Goal: Task Accomplishment & Management: Manage account settings

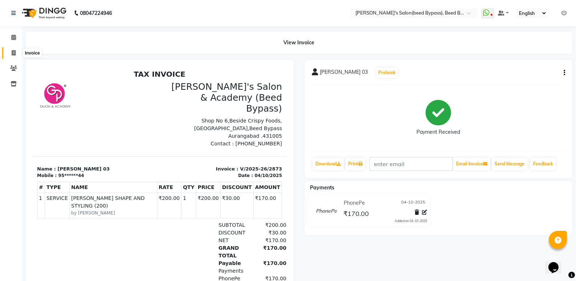
click at [12, 53] on icon at bounding box center [14, 52] width 4 height 5
select select "service"
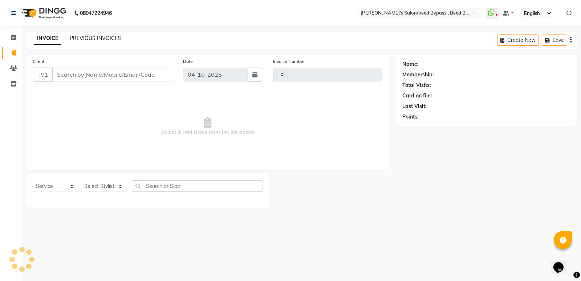
type input "2874"
select select "4176"
click at [105, 38] on link "PREVIOUS INVOICES" at bounding box center [95, 38] width 51 height 7
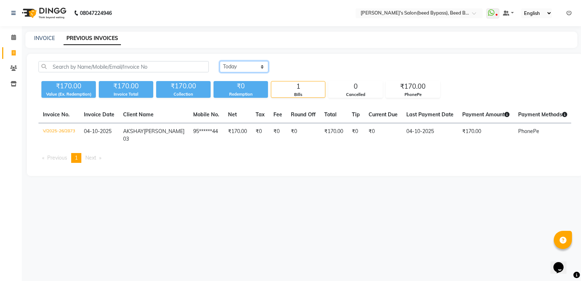
click at [264, 67] on select "[DATE] [DATE] Custom Range" at bounding box center [244, 66] width 49 height 11
select select "yesterday"
click at [220, 61] on select "[DATE] [DATE] Custom Range" at bounding box center [244, 66] width 49 height 11
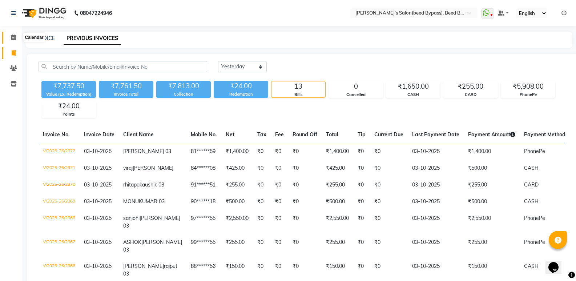
click at [14, 36] on icon at bounding box center [13, 36] width 5 height 5
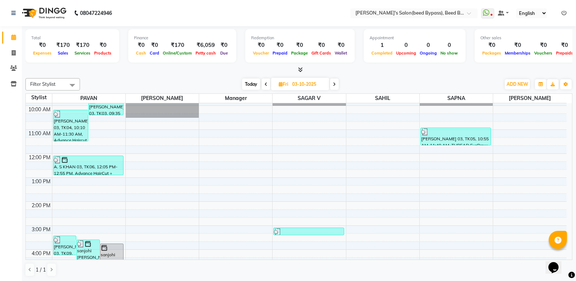
scroll to position [73, 0]
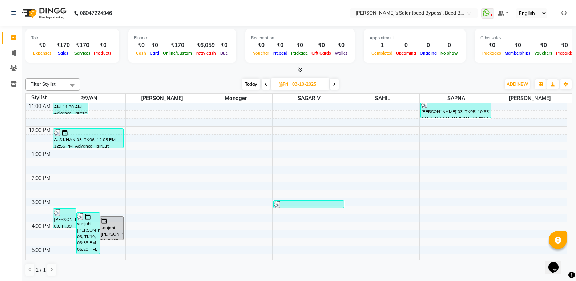
click at [336, 86] on icon at bounding box center [334, 84] width 3 height 4
type input "04-10-2025"
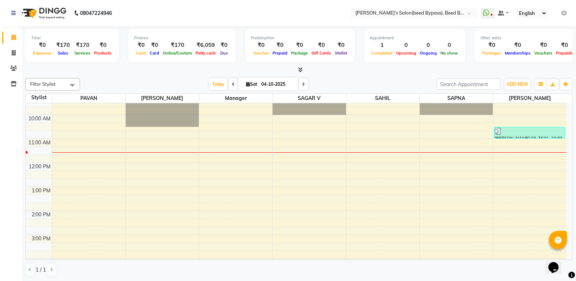
scroll to position [0, 0]
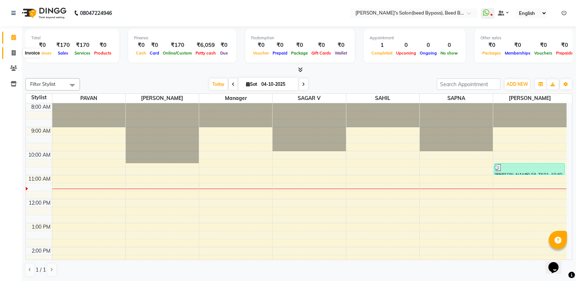
click at [14, 52] on icon at bounding box center [14, 52] width 4 height 5
select select "service"
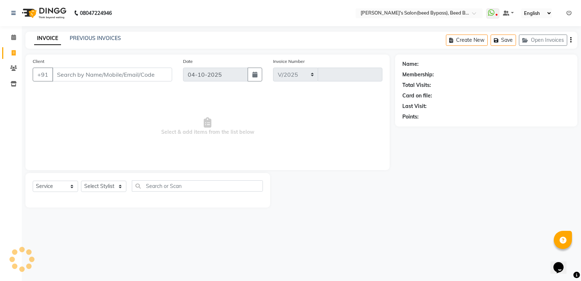
select select "4176"
type input "2874"
click at [14, 85] on icon at bounding box center [14, 83] width 6 height 5
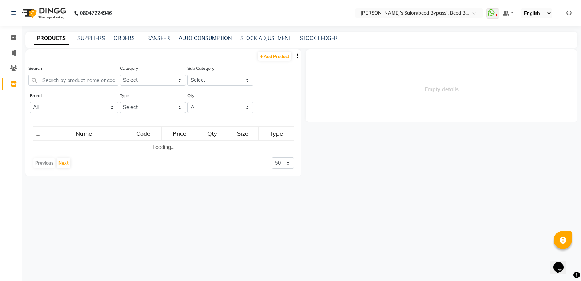
select select
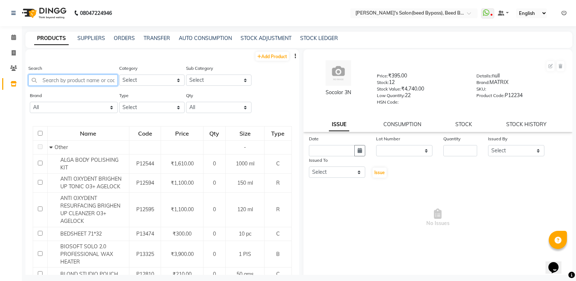
click at [89, 79] on input "text" at bounding box center [72, 79] width 89 height 11
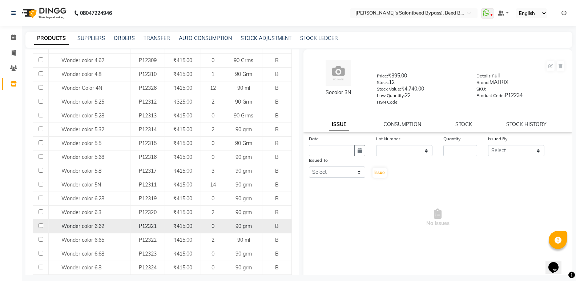
scroll to position [218, 0]
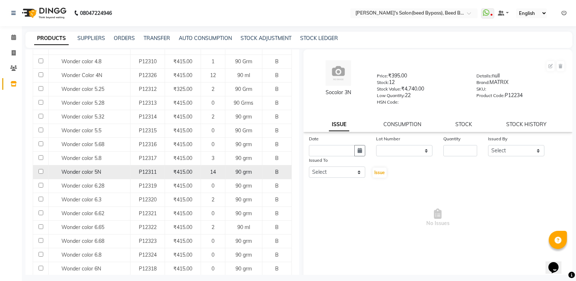
type input "WONDER"
click at [111, 171] on div "Wonder color 5N" at bounding box center [89, 172] width 78 height 8
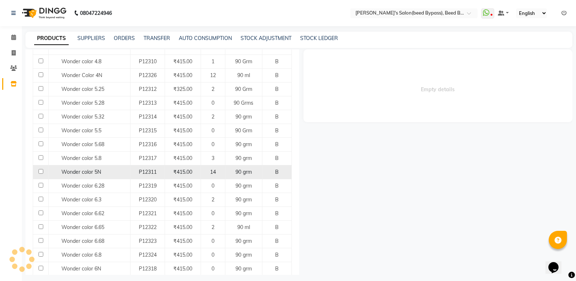
select select
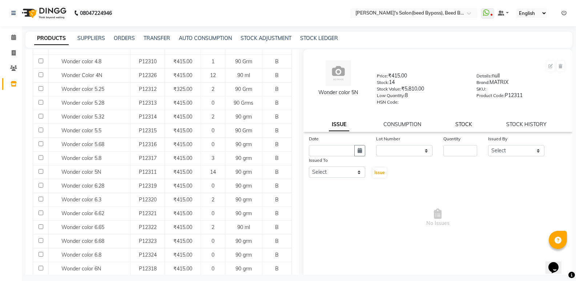
click at [465, 121] on link "STOCK" at bounding box center [463, 124] width 17 height 7
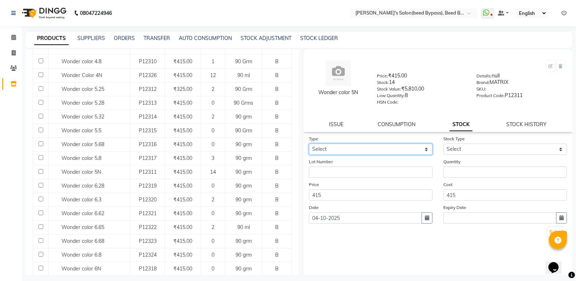
click at [339, 146] on select "Select In Out" at bounding box center [370, 148] width 123 height 11
select select "out"
click at [309, 143] on select "Select In Out" at bounding box center [370, 148] width 123 height 11
select select
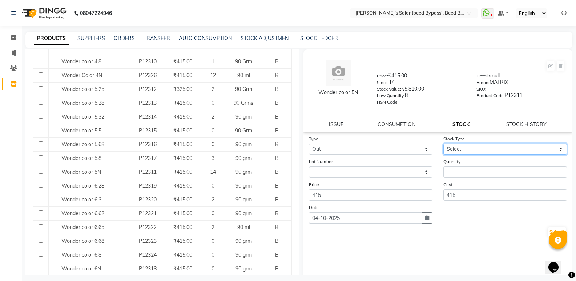
click at [485, 146] on select "Select Internal Use Damaged Expired Adjustment Return Other" at bounding box center [504, 148] width 123 height 11
select select "internal use"
click at [443, 143] on select "Select Internal Use Damaged Expired Adjustment Return Other" at bounding box center [504, 148] width 123 height 11
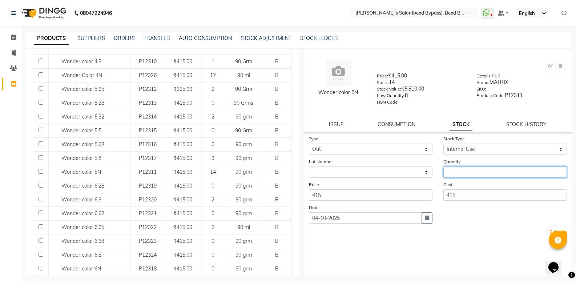
click at [471, 173] on input "number" at bounding box center [504, 171] width 123 height 11
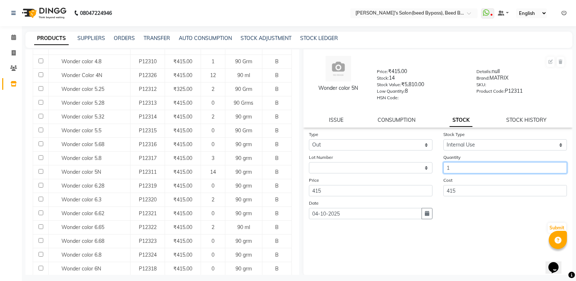
scroll to position [5, 0]
type input "1"
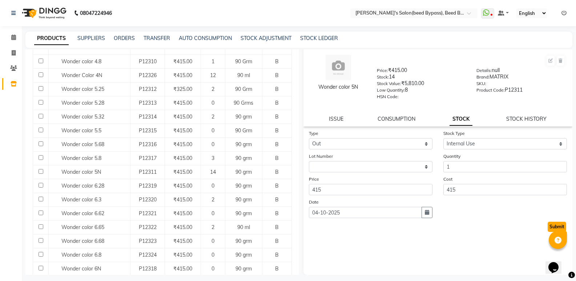
click at [547, 226] on button "Submit" at bounding box center [556, 227] width 19 height 10
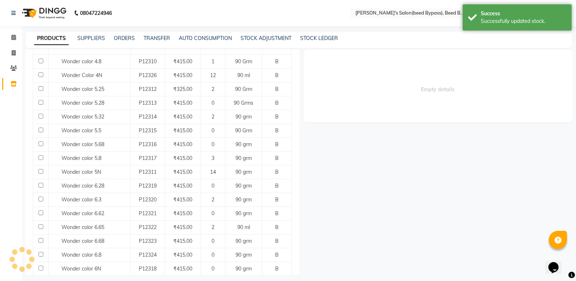
scroll to position [0, 0]
select select
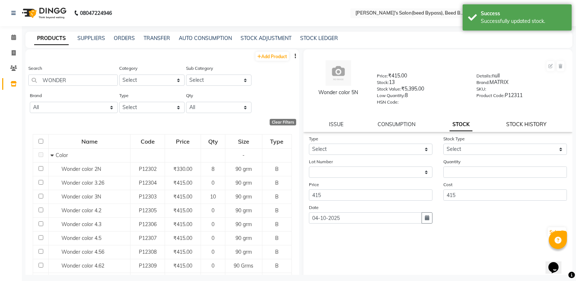
click at [531, 124] on link "STOCK HISTORY" at bounding box center [526, 124] width 40 height 7
select select "all"
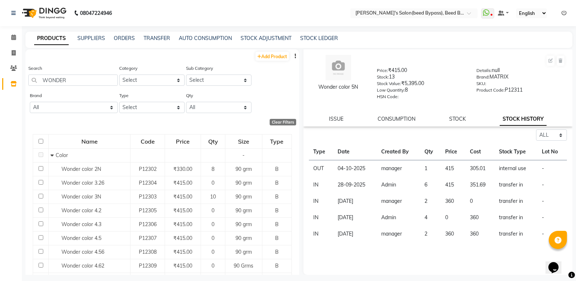
scroll to position [5, 0]
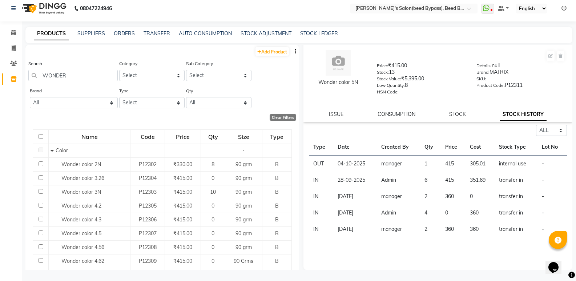
click at [353, 269] on div "Select ALL IN OUT Type Date Created By Qty Price Cost Stock Type Lot No OUT [DA…" at bounding box center [437, 197] width 269 height 145
click at [13, 50] on icon at bounding box center [14, 47] width 4 height 5
select select "service"
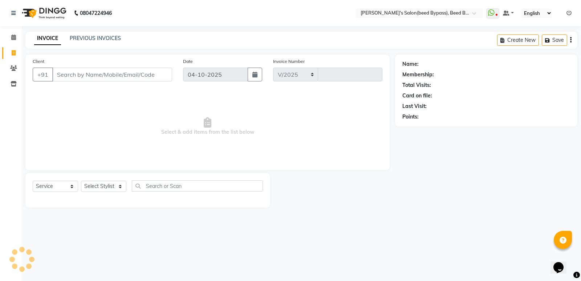
select select "4176"
type input "2874"
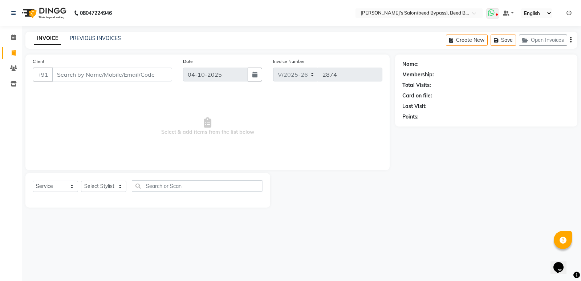
click at [494, 18] on span at bounding box center [492, 13] width 13 height 10
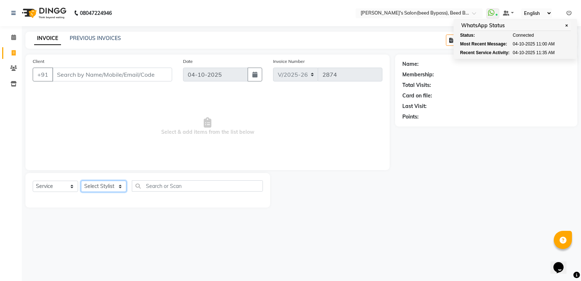
click at [98, 187] on select "Select Stylist [PERSON_NAME] manager [PERSON_NAME] V sagar [PERSON_NAME] [PERSO…" at bounding box center [103, 185] width 45 height 11
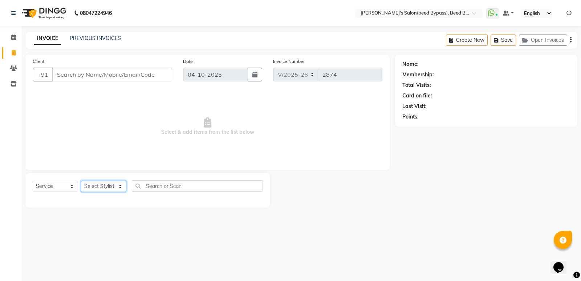
select select "22808"
click at [81, 180] on select "Select Stylist [PERSON_NAME] manager [PERSON_NAME] V sagar [PERSON_NAME] [PERSO…" at bounding box center [103, 185] width 45 height 11
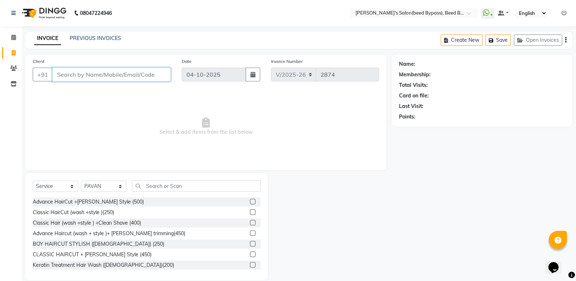
click at [91, 76] on input "Client" at bounding box center [111, 75] width 118 height 14
type input "P"
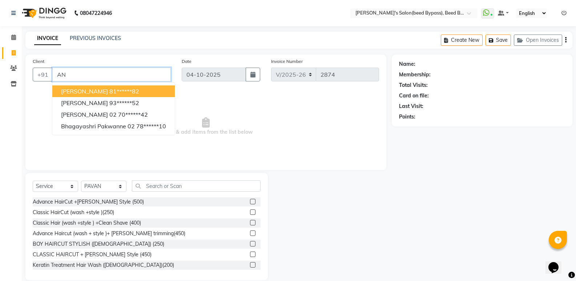
type input "A"
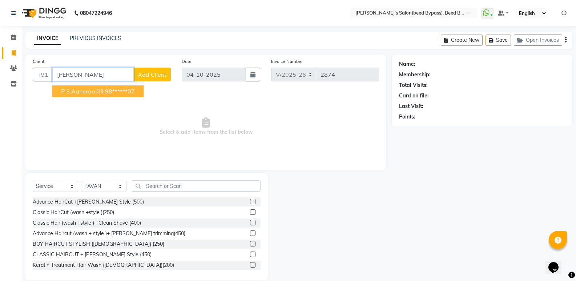
click at [92, 90] on span "p s aanerao 03" at bounding box center [82, 91] width 42 height 7
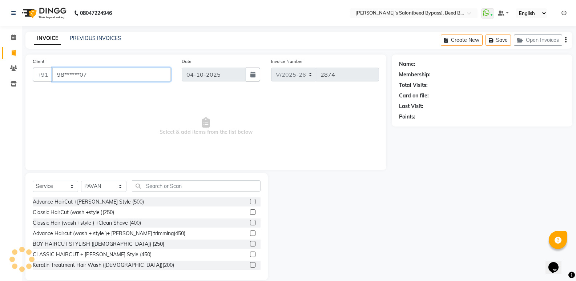
type input "98******07"
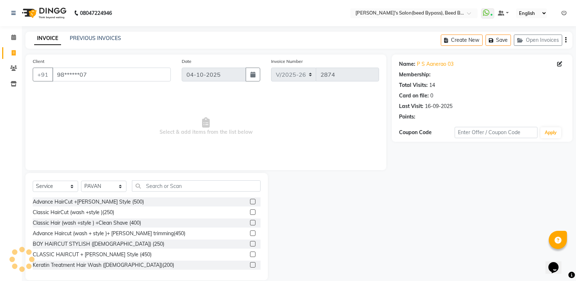
select select "1: Object"
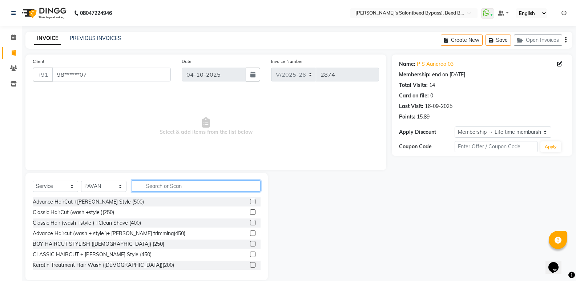
click at [166, 184] on input "text" at bounding box center [196, 185] width 129 height 11
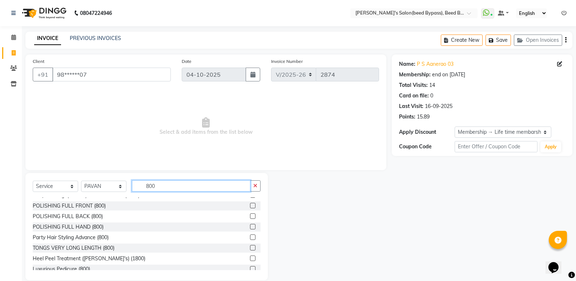
scroll to position [182, 0]
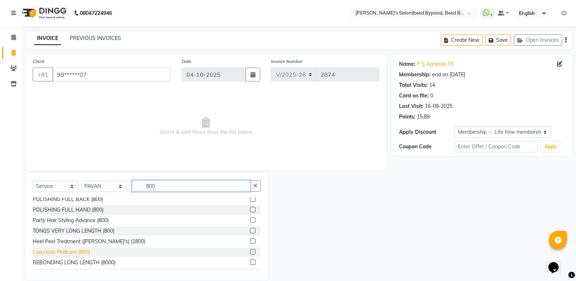
type input "800"
click at [86, 252] on div "Luxurious Pedicure (800)" at bounding box center [61, 252] width 57 height 8
checkbox input "false"
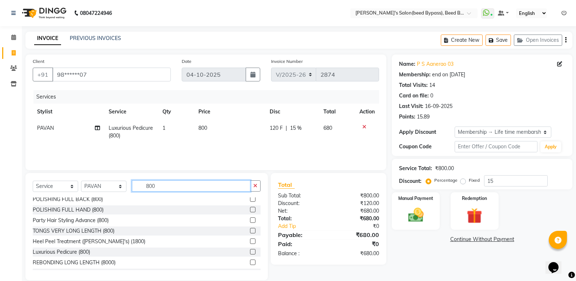
click at [174, 188] on input "800" at bounding box center [191, 185] width 118 height 11
type input "8"
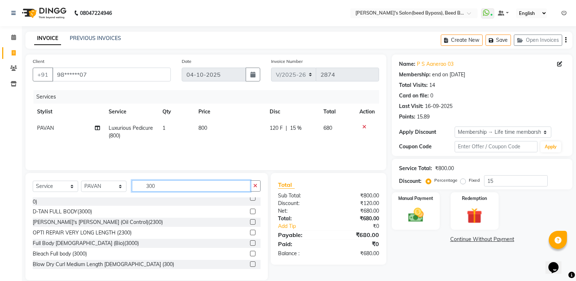
scroll to position [0, 0]
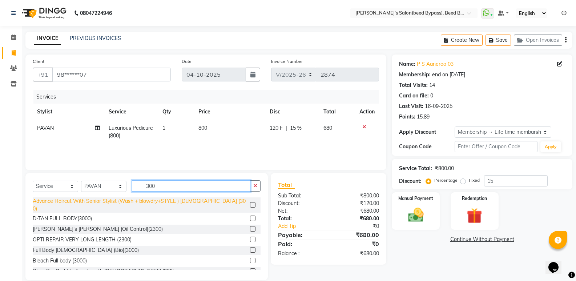
type input "300"
click at [187, 201] on div "Advance Haircut With Senior Stylist (Wash + blowdry+STYLE ) [DEMOGRAPHIC_DATA] …" at bounding box center [140, 204] width 214 height 15
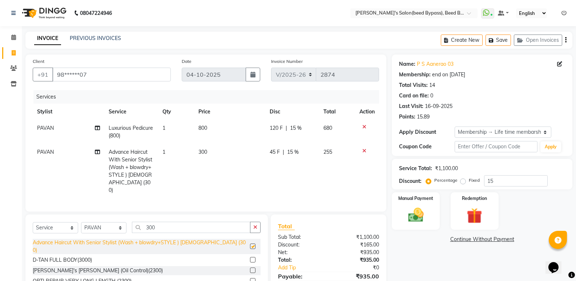
checkbox input "false"
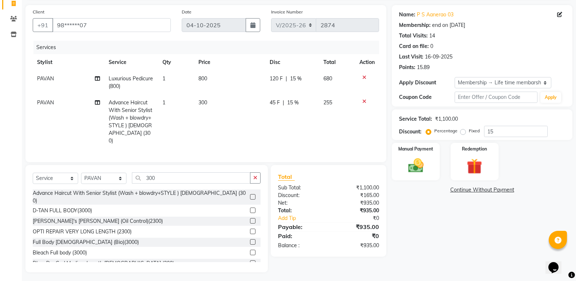
click at [216, 80] on td "800" at bounding box center [229, 82] width 71 height 24
select select "22808"
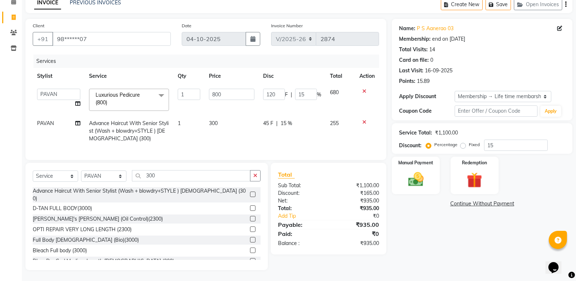
scroll to position [41, 0]
click at [233, 90] on input "800" at bounding box center [231, 94] width 45 height 11
type input "8"
type input "3"
type input "900"
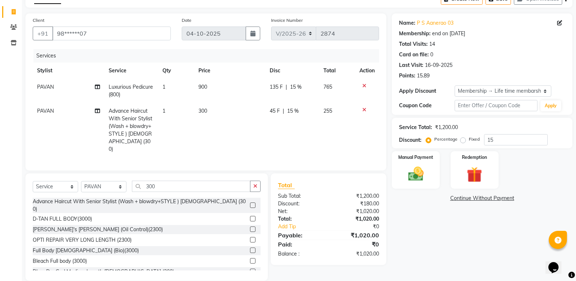
click at [198, 101] on tr "[PERSON_NAME] Luxurious Pedicure [PHONE_NUMBER] F | 15 % 765" at bounding box center [206, 91] width 346 height 24
click at [161, 184] on input "300" at bounding box center [191, 185] width 118 height 11
type input "3"
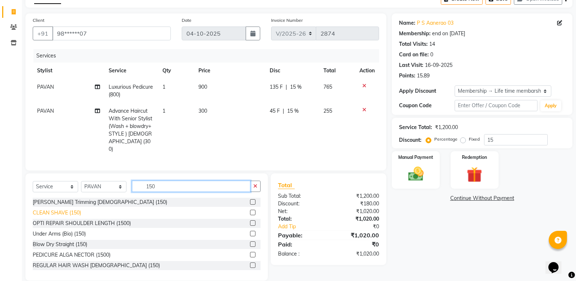
type input "150"
click at [68, 210] on div "CLEAN SHAVE (150)" at bounding box center [57, 213] width 48 height 8
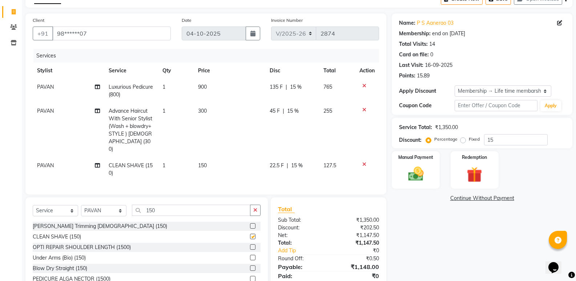
checkbox input "false"
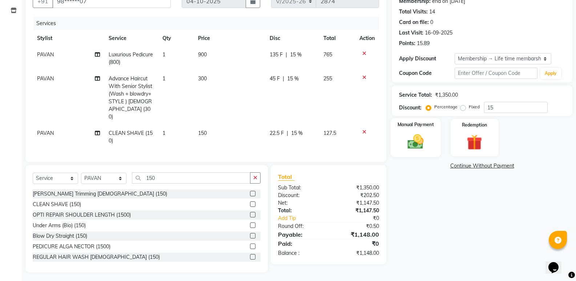
click at [410, 145] on img at bounding box center [415, 141] width 26 height 19
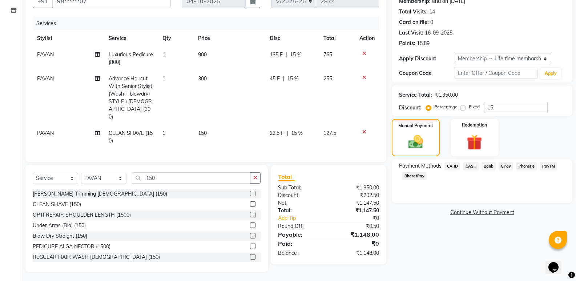
click at [525, 166] on span "PhonePe" at bounding box center [526, 166] width 21 height 8
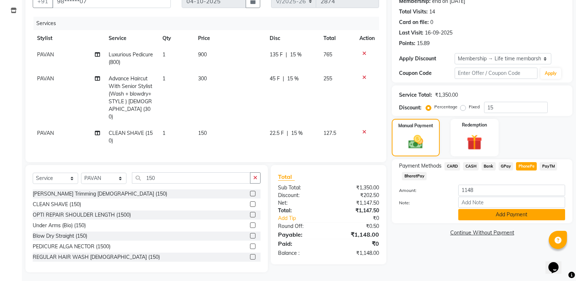
click at [519, 212] on button "Add Payment" at bounding box center [511, 214] width 107 height 11
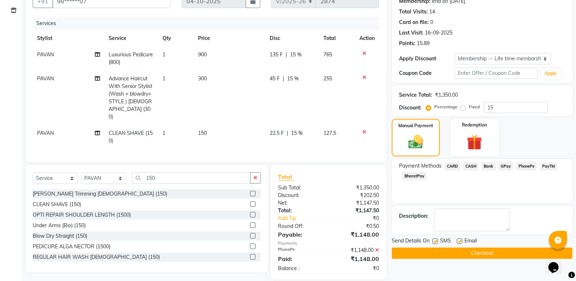
click at [510, 252] on button "Checkout" at bounding box center [481, 252] width 180 height 11
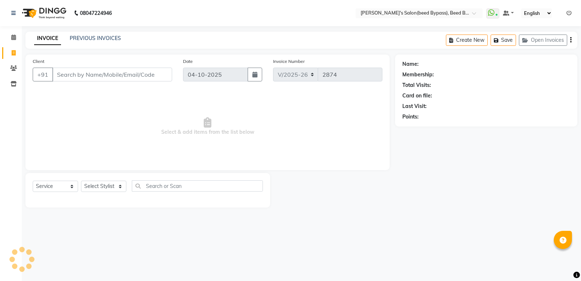
select select "4176"
select select "service"
click at [121, 186] on select "Select Stylist" at bounding box center [103, 185] width 45 height 11
select select "77699"
click at [81, 180] on select "Select Stylist [PERSON_NAME] manager [PERSON_NAME] V sagar [PERSON_NAME] [PERSO…" at bounding box center [103, 185] width 45 height 11
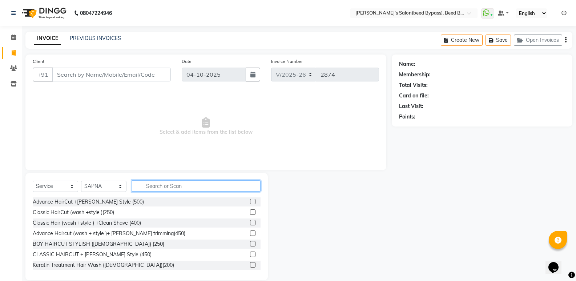
click at [193, 186] on input "text" at bounding box center [196, 185] width 129 height 11
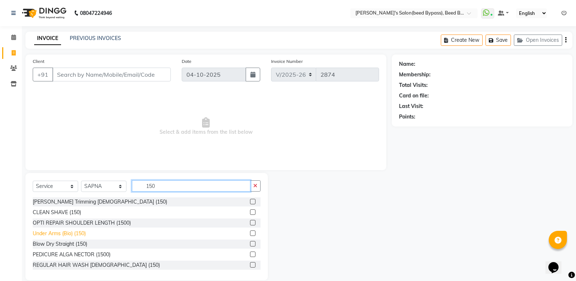
type input "150"
click at [66, 232] on div "Under Arms (Bio) (150)" at bounding box center [59, 233] width 53 height 8
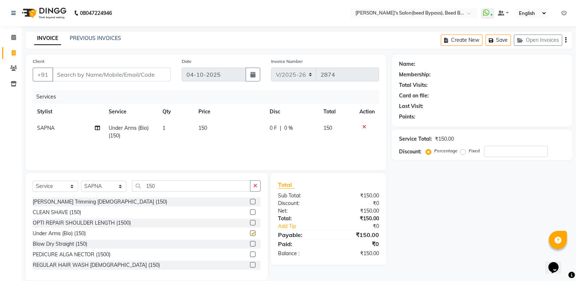
checkbox input "false"
click at [170, 185] on input "150" at bounding box center [191, 185] width 118 height 11
type input "1"
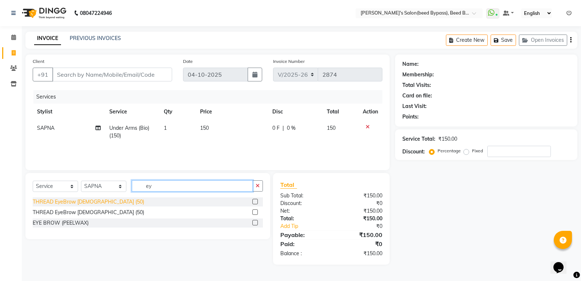
type input "ey"
click at [96, 203] on div "THREAD EyeBrow [DEMOGRAPHIC_DATA] (50)" at bounding box center [88, 202] width 111 height 8
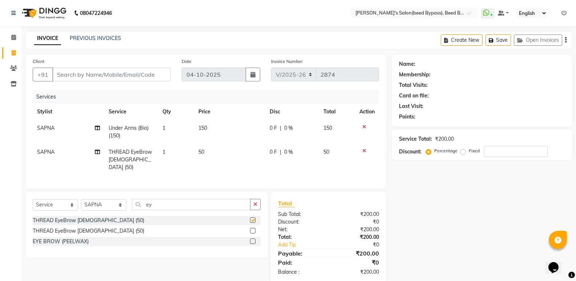
checkbox input "false"
click at [168, 202] on input "ey" at bounding box center [191, 204] width 118 height 11
type input "e"
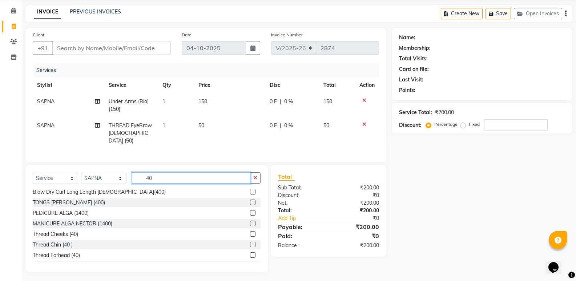
scroll to position [182, 0]
type input "40"
click at [64, 251] on div "Thread Forhead (40)" at bounding box center [56, 255] width 47 height 8
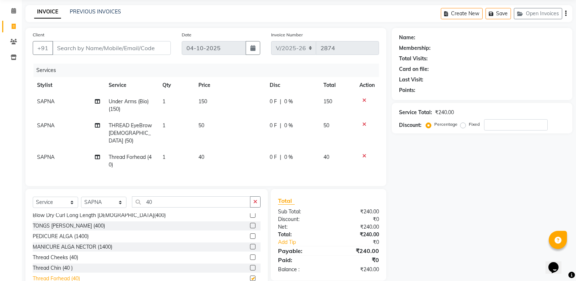
checkbox input "false"
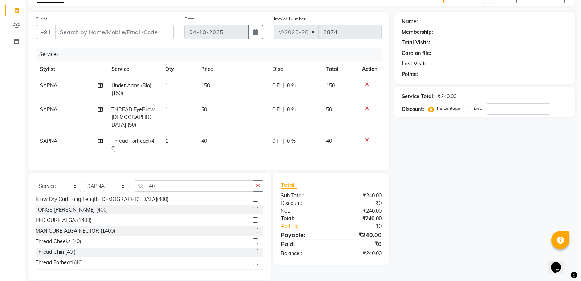
scroll to position [50, 0]
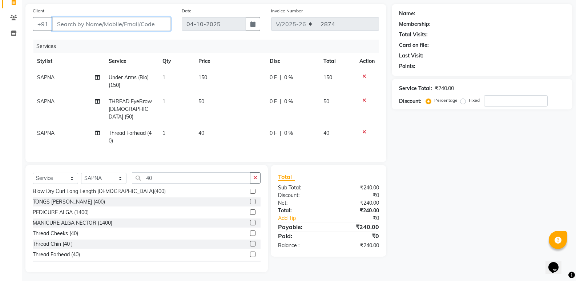
click at [88, 25] on input "Client" at bounding box center [111, 24] width 118 height 14
type input "7"
type input "0"
type input "7020772370"
click at [155, 23] on span "Add Client" at bounding box center [152, 23] width 29 height 7
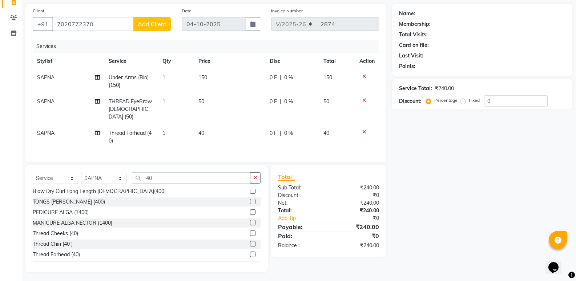
select select "22"
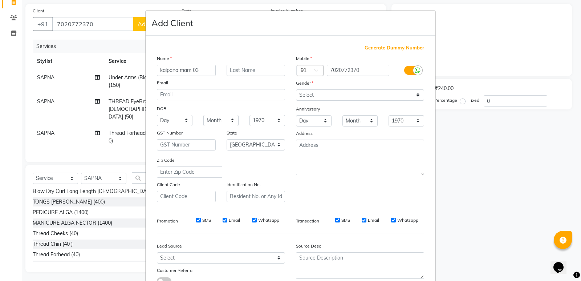
type input "kalpana mam 03"
click at [297, 92] on select "Select Male Female Other Prefer Not To Say" at bounding box center [360, 94] width 128 height 11
select select "female"
click at [296, 89] on select "Select Male Female Other Prefer Not To Say" at bounding box center [360, 94] width 128 height 11
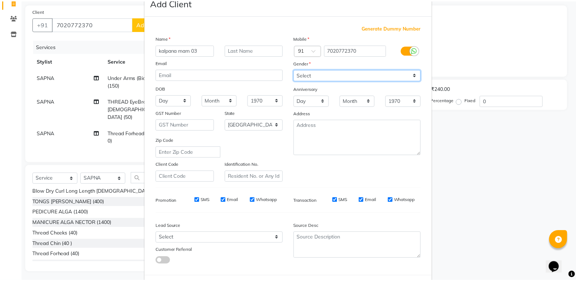
scroll to position [54, 0]
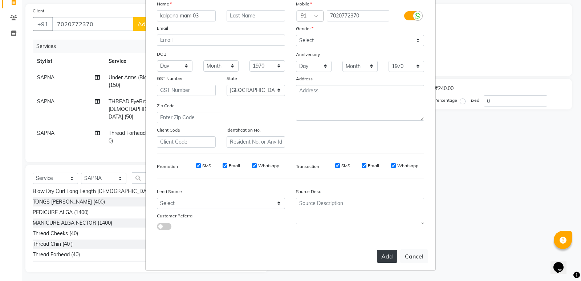
click at [382, 256] on button "Add" at bounding box center [387, 255] width 20 height 13
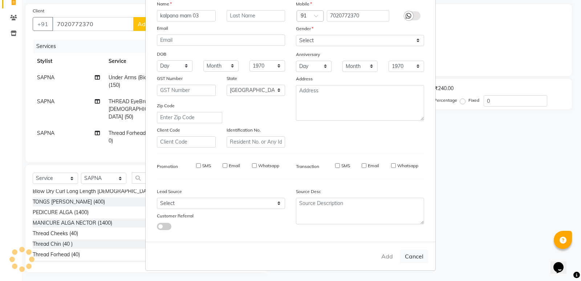
type input "70******70"
select select
select select "null"
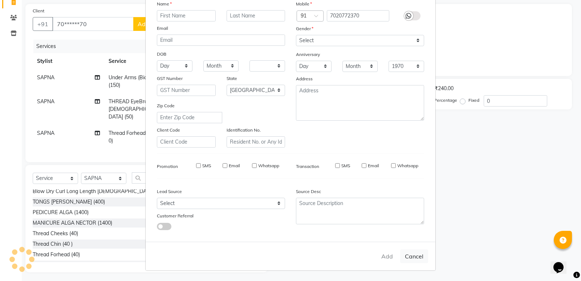
select select
checkbox input "false"
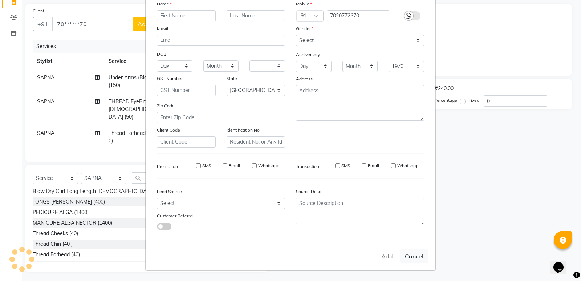
checkbox input "false"
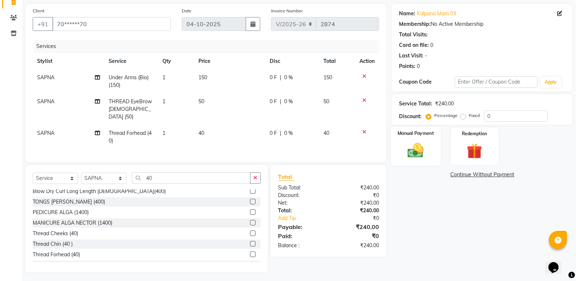
click at [416, 154] on img at bounding box center [415, 150] width 26 height 19
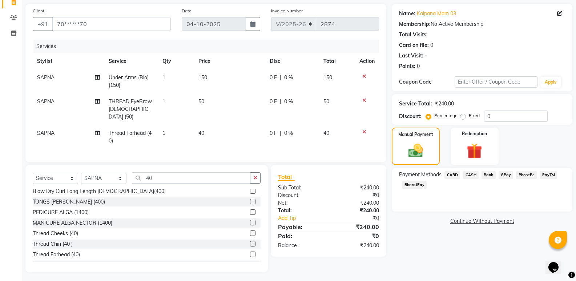
click at [525, 176] on span "PhonePe" at bounding box center [526, 175] width 21 height 8
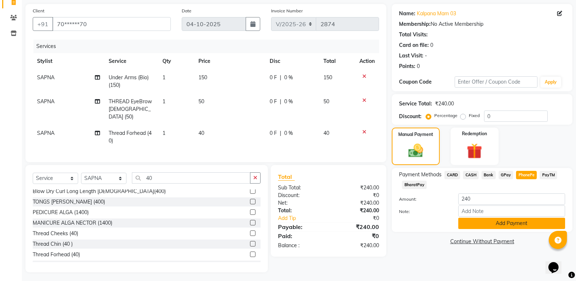
click at [507, 228] on button "Add Payment" at bounding box center [511, 223] width 107 height 11
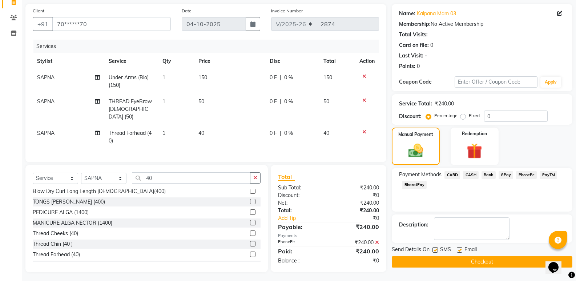
click at [452, 263] on button "Checkout" at bounding box center [481, 261] width 180 height 11
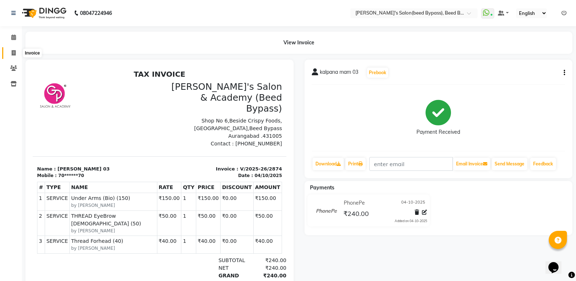
click at [14, 53] on icon at bounding box center [14, 52] width 4 height 5
select select "service"
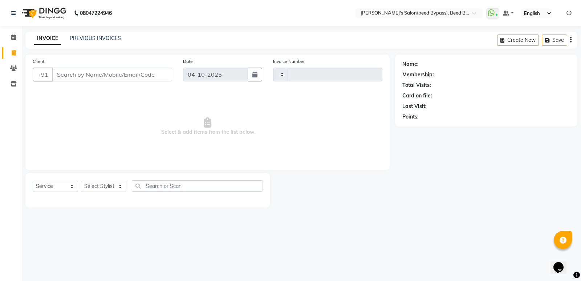
type input "2875"
select select "4176"
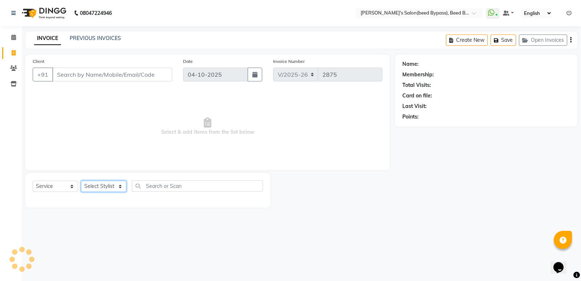
click at [89, 184] on select "Select Stylist" at bounding box center [103, 185] width 45 height 11
select select "28787"
click at [81, 180] on select "Select Stylist [PERSON_NAME] manager [PERSON_NAME] V sagar [PERSON_NAME] [PERSO…" at bounding box center [103, 185] width 45 height 11
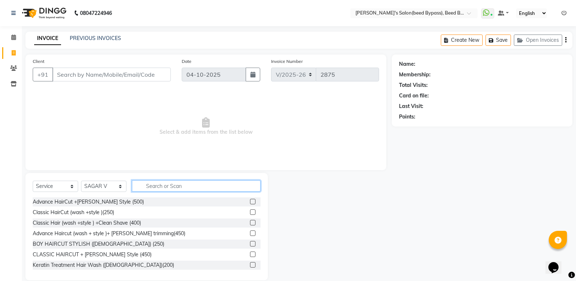
click at [171, 187] on input "text" at bounding box center [196, 185] width 129 height 11
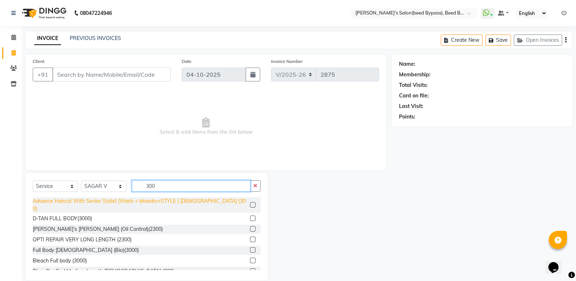
type input "300"
click at [172, 201] on div "Advance Haircut With Senior Stylist (Wash + blowdry+STYLE ) [DEMOGRAPHIC_DATA] …" at bounding box center [140, 204] width 214 height 15
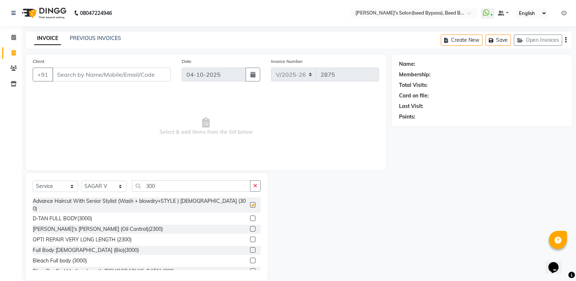
checkbox input "false"
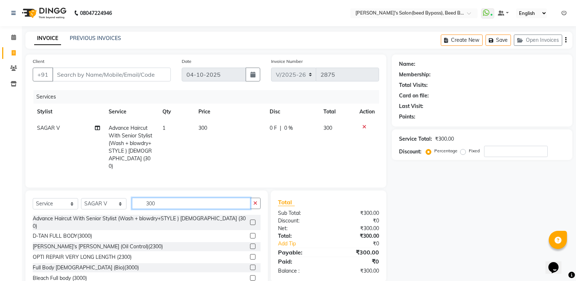
click at [175, 201] on input "300" at bounding box center [191, 203] width 118 height 11
type input "3"
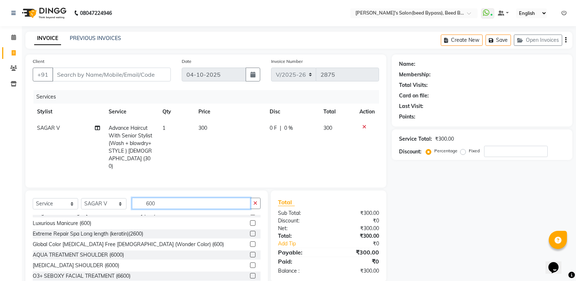
scroll to position [218, 0]
type input "600"
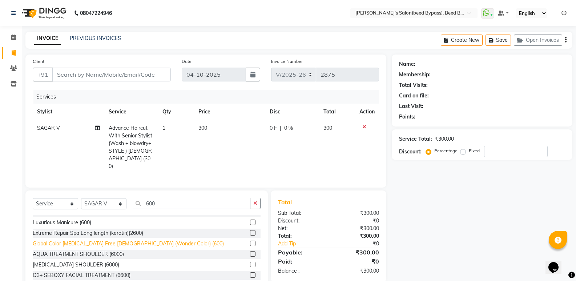
click at [107, 241] on div "Global Color [MEDICAL_DATA] Free [DEMOGRAPHIC_DATA] (Wonder Color) (600)" at bounding box center [128, 244] width 191 height 8
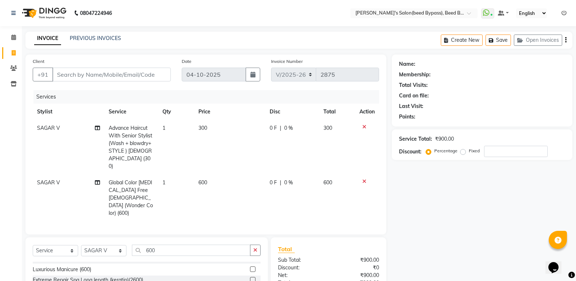
checkbox input "false"
click at [101, 73] on input "Client" at bounding box center [111, 75] width 118 height 14
type input "9"
type input "0"
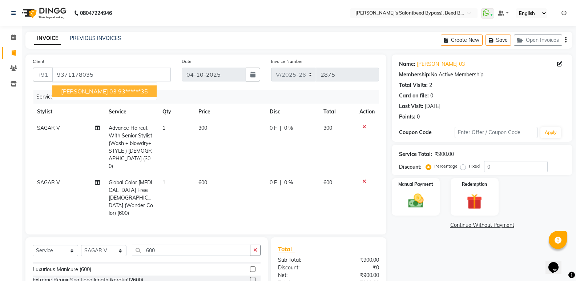
click at [86, 93] on span "kalyani pande 03" at bounding box center [89, 91] width 56 height 7
type input "93******35"
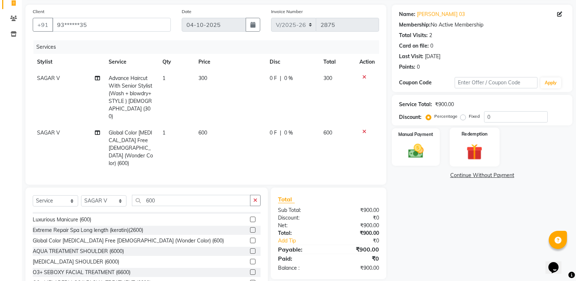
scroll to position [57, 0]
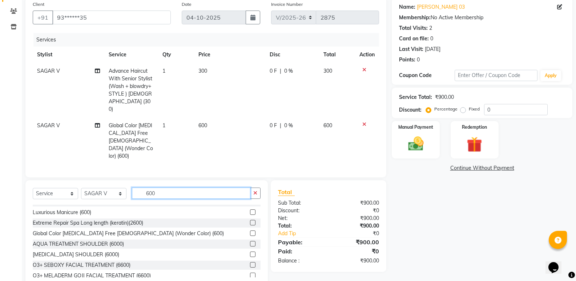
click at [178, 187] on input "600" at bounding box center [191, 192] width 118 height 11
type input "6"
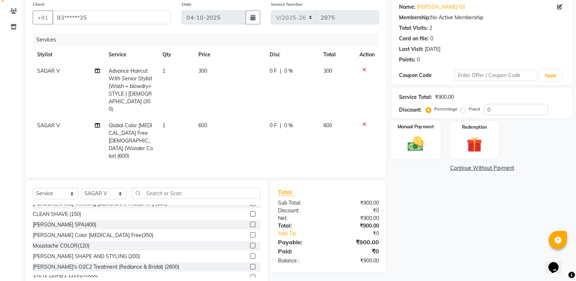
click at [414, 146] on img at bounding box center [415, 143] width 26 height 19
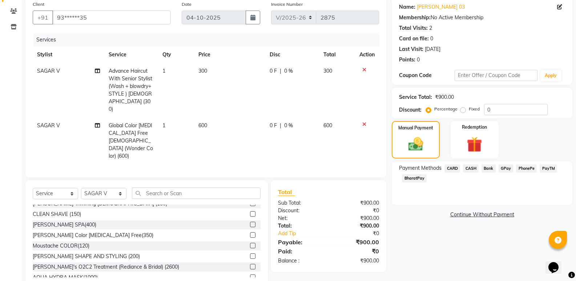
click at [469, 169] on span "CASH" at bounding box center [471, 168] width 16 height 8
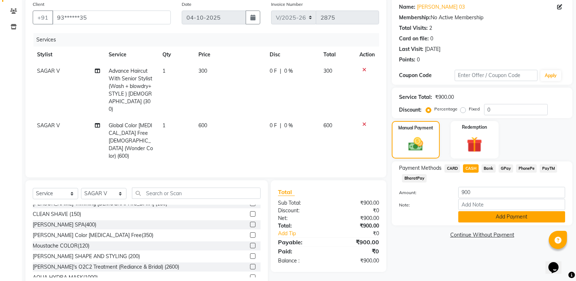
click at [499, 217] on button "Add Payment" at bounding box center [511, 216] width 107 height 11
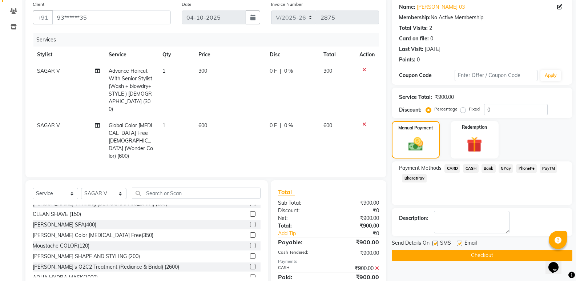
click at [498, 256] on button "Checkout" at bounding box center [481, 254] width 180 height 11
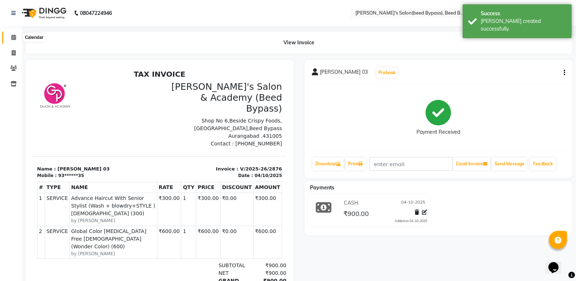
click at [13, 35] on icon at bounding box center [13, 36] width 5 height 5
